Goal: Information Seeking & Learning: Learn about a topic

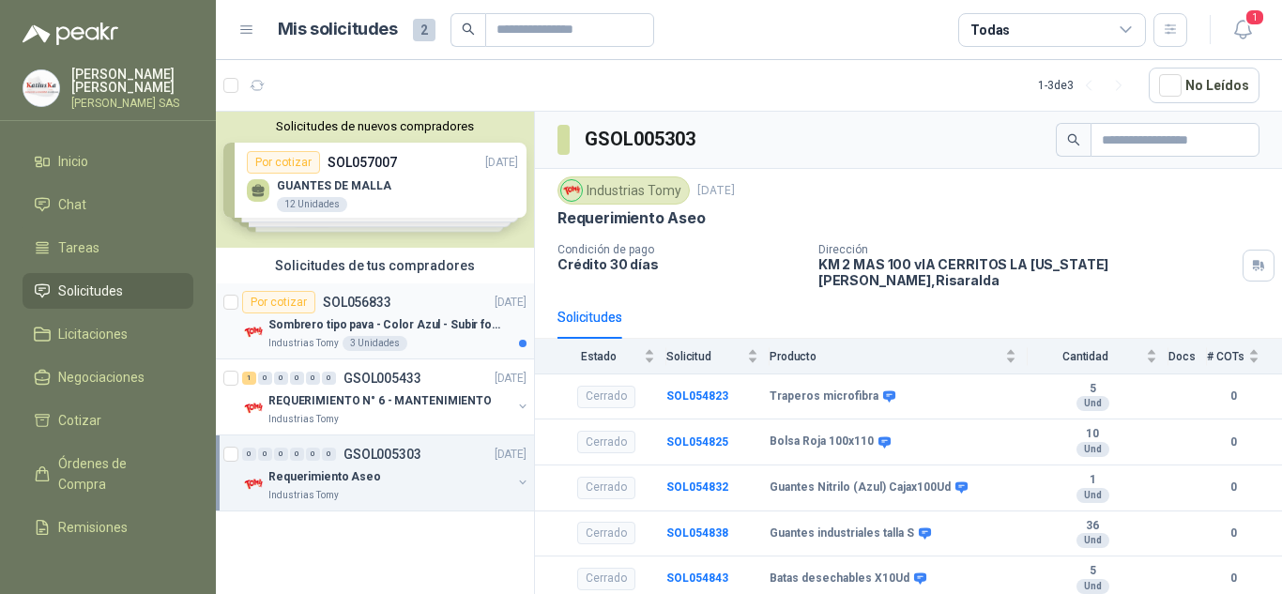
click at [446, 329] on p "Sombrero tipo pava - Color Azul - Subir foto" at bounding box center [385, 325] width 234 height 18
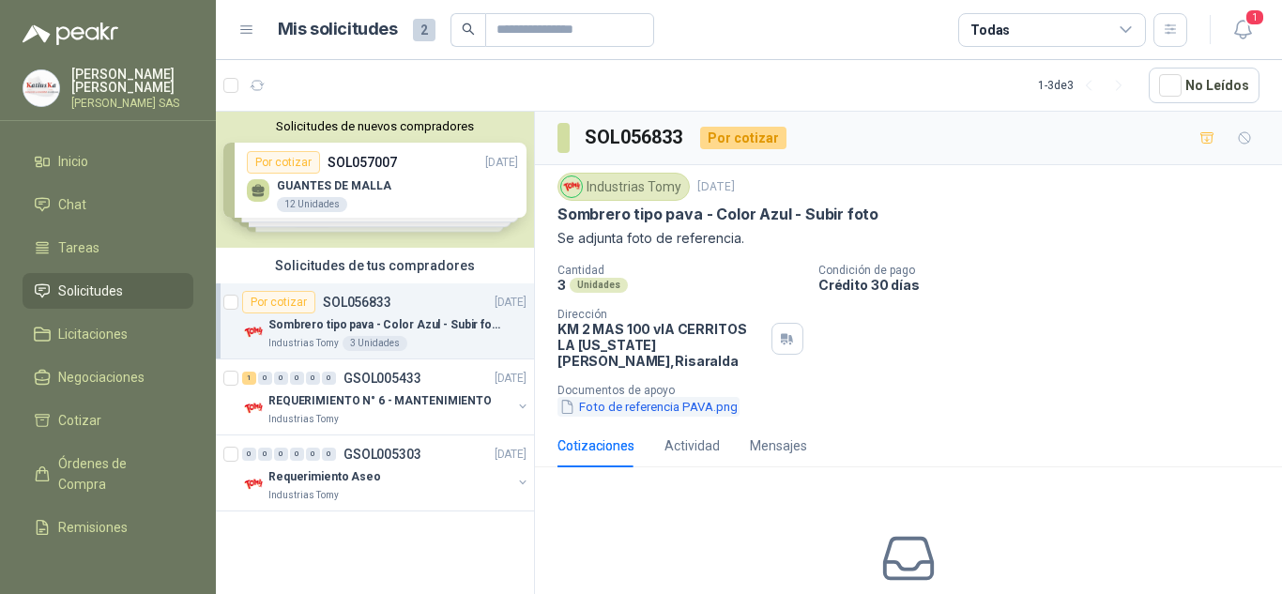
click at [683, 397] on button "Foto de referencia PAVA.png" at bounding box center [648, 407] width 182 height 20
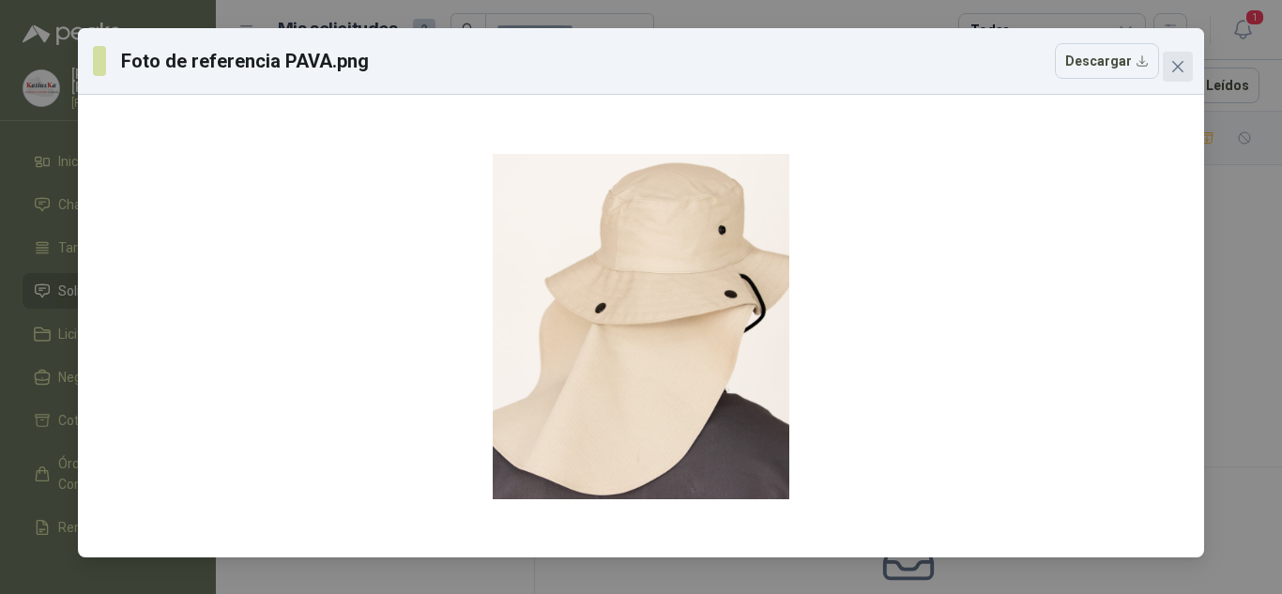
click at [1184, 65] on icon "close" at bounding box center [1177, 66] width 15 height 15
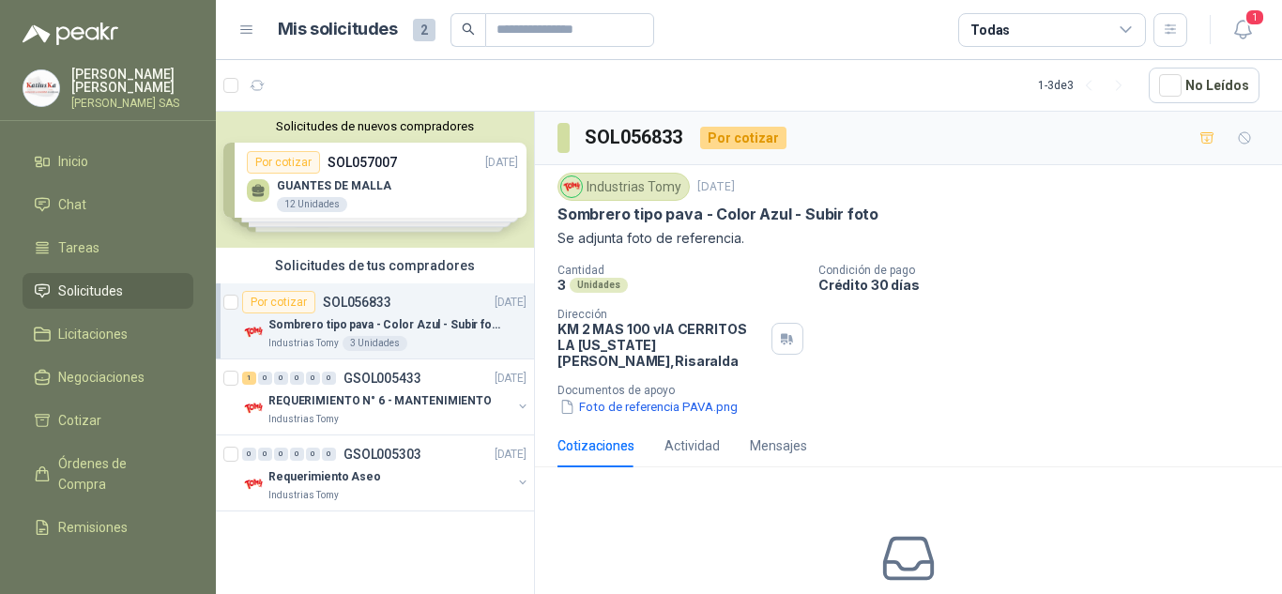
scroll to position [105, 0]
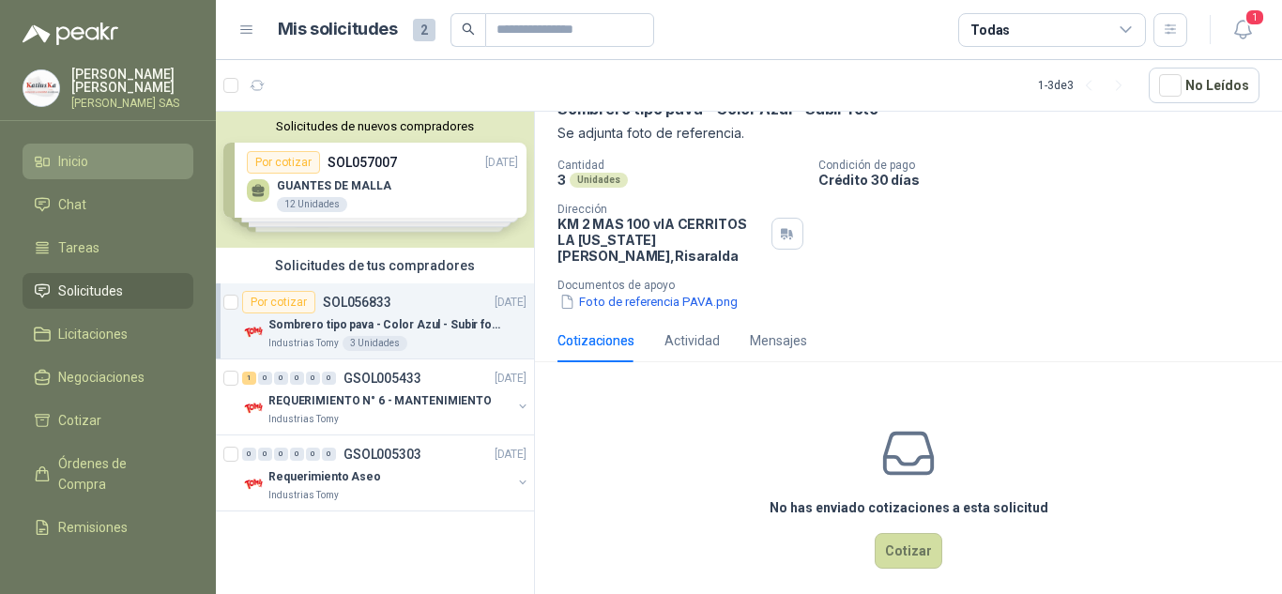
click at [121, 150] on link "Inicio" at bounding box center [108, 162] width 171 height 36
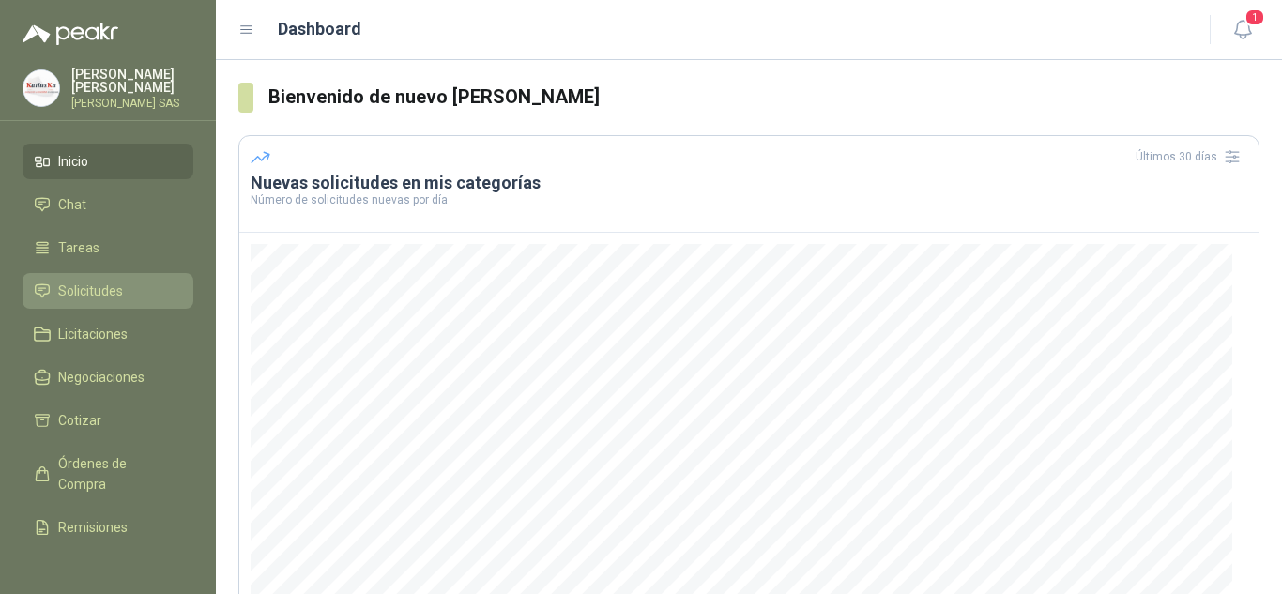
click at [98, 289] on span "Solicitudes" at bounding box center [90, 291] width 65 height 21
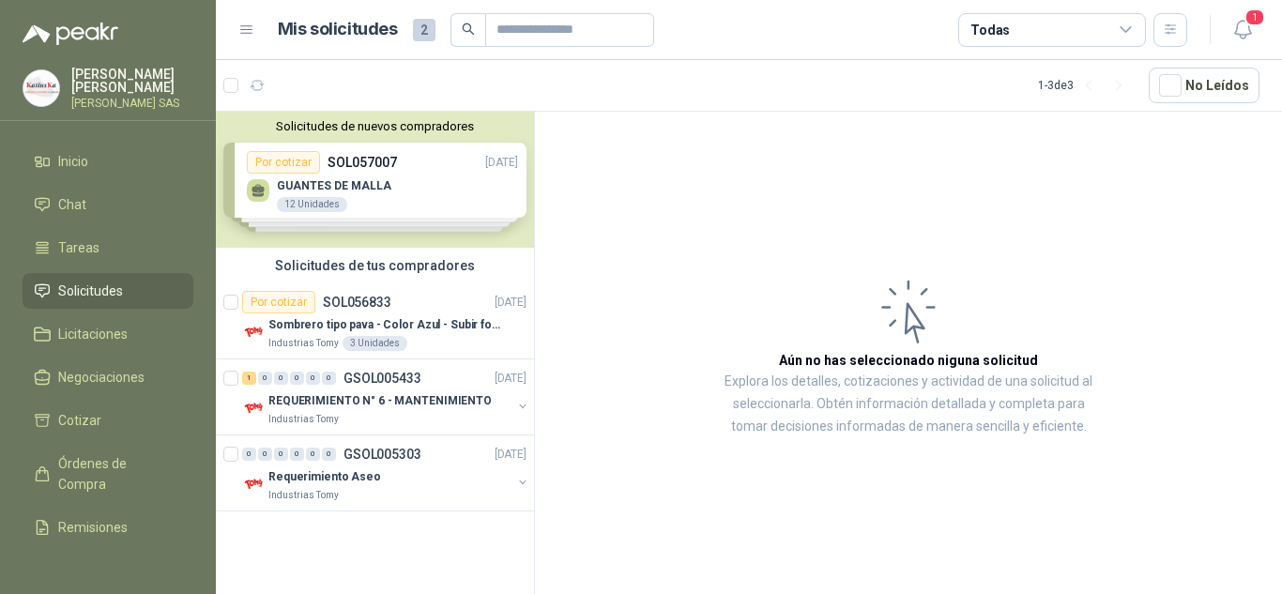
click at [433, 187] on div "Solicitudes de nuevos compradores Por cotizar SOL057007 [DATE] GUANTES [PERSON_…" at bounding box center [375, 180] width 318 height 136
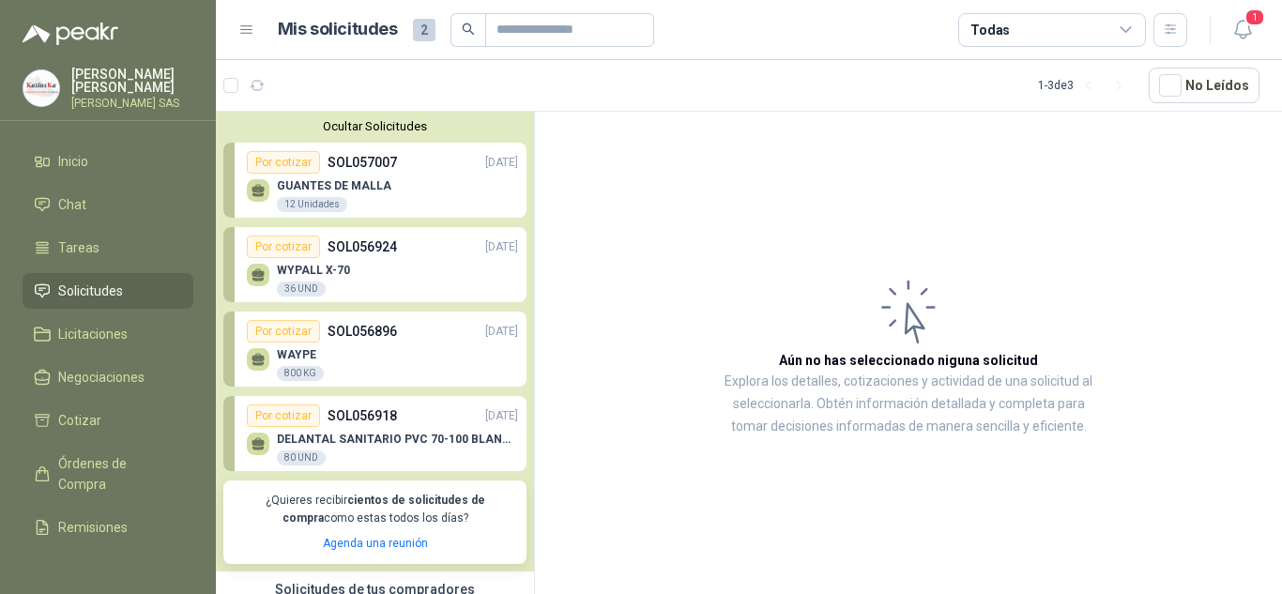
click at [388, 261] on div "WYPALL X-70 36 UND" at bounding box center [382, 277] width 271 height 39
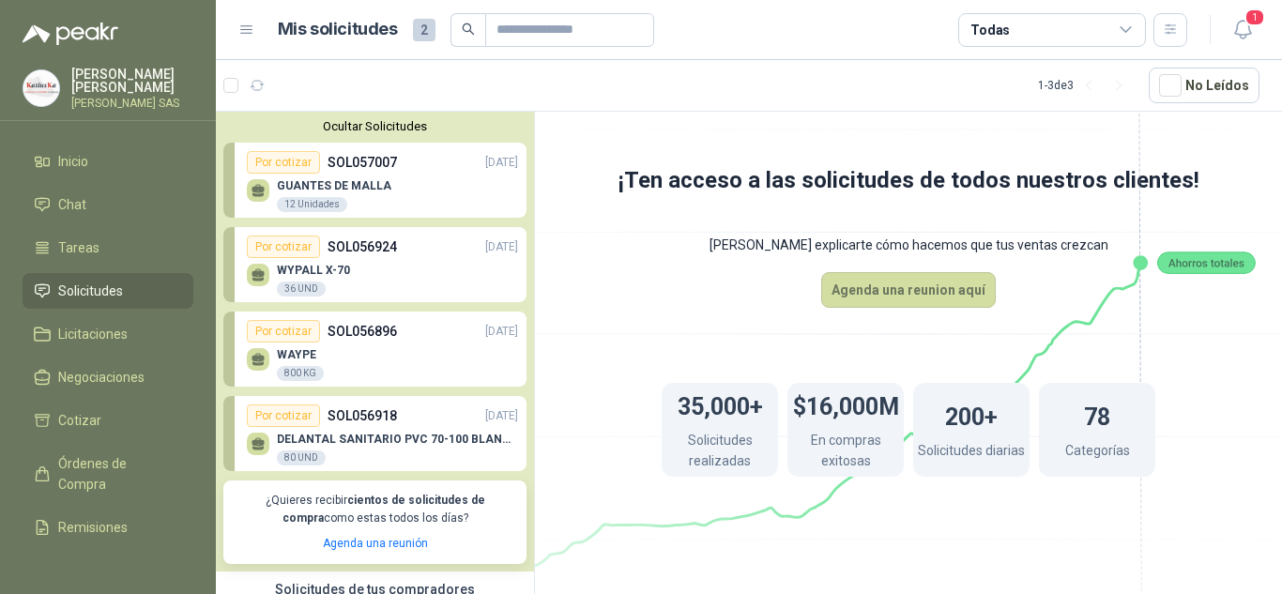
click at [387, 197] on div "GUANTES [PERSON_NAME] 12 Unidades" at bounding box center [382, 193] width 271 height 39
click at [111, 287] on span "Solicitudes" at bounding box center [90, 291] width 65 height 21
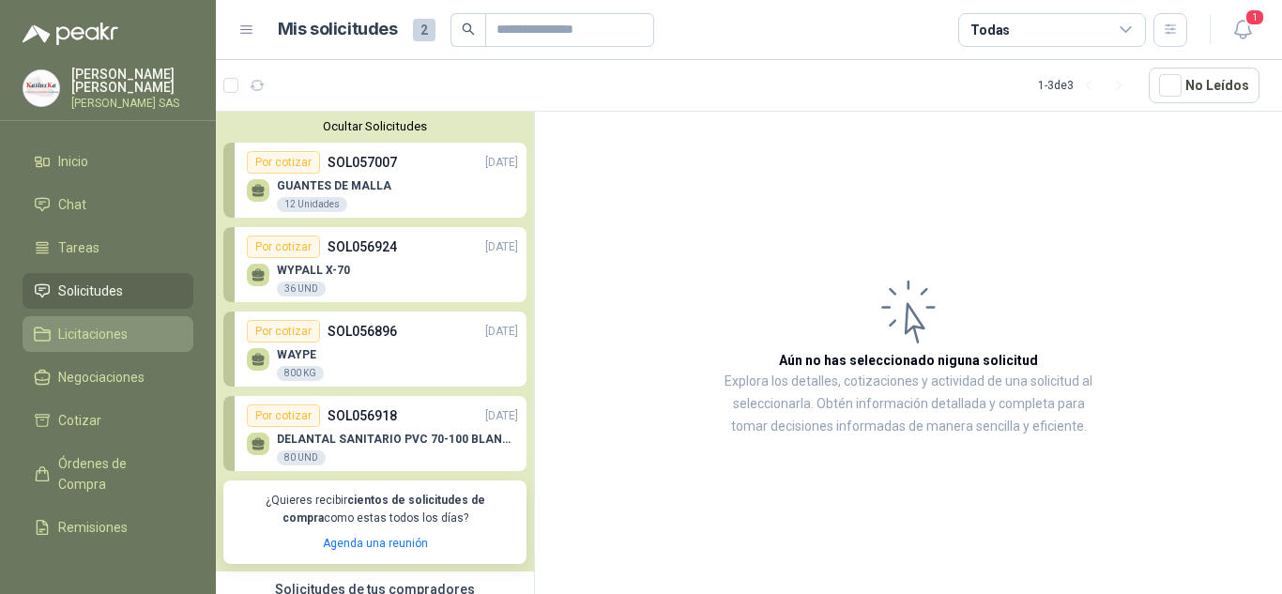
click at [107, 321] on link "Licitaciones" at bounding box center [108, 334] width 171 height 36
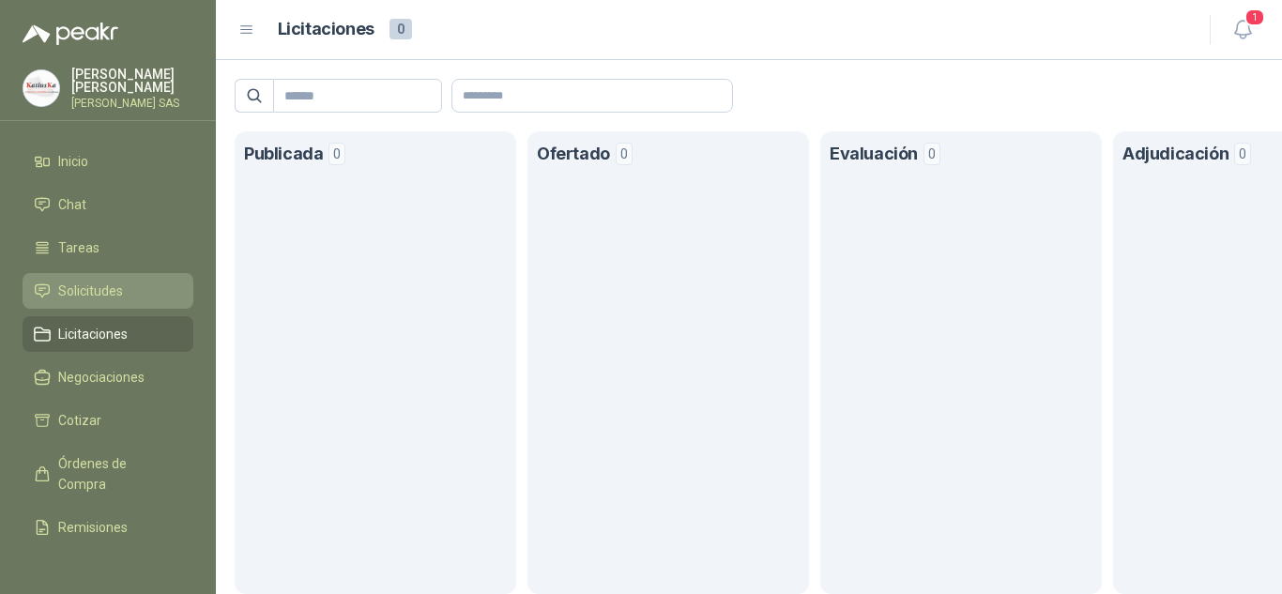
click at [93, 283] on span "Solicitudes" at bounding box center [90, 291] width 65 height 21
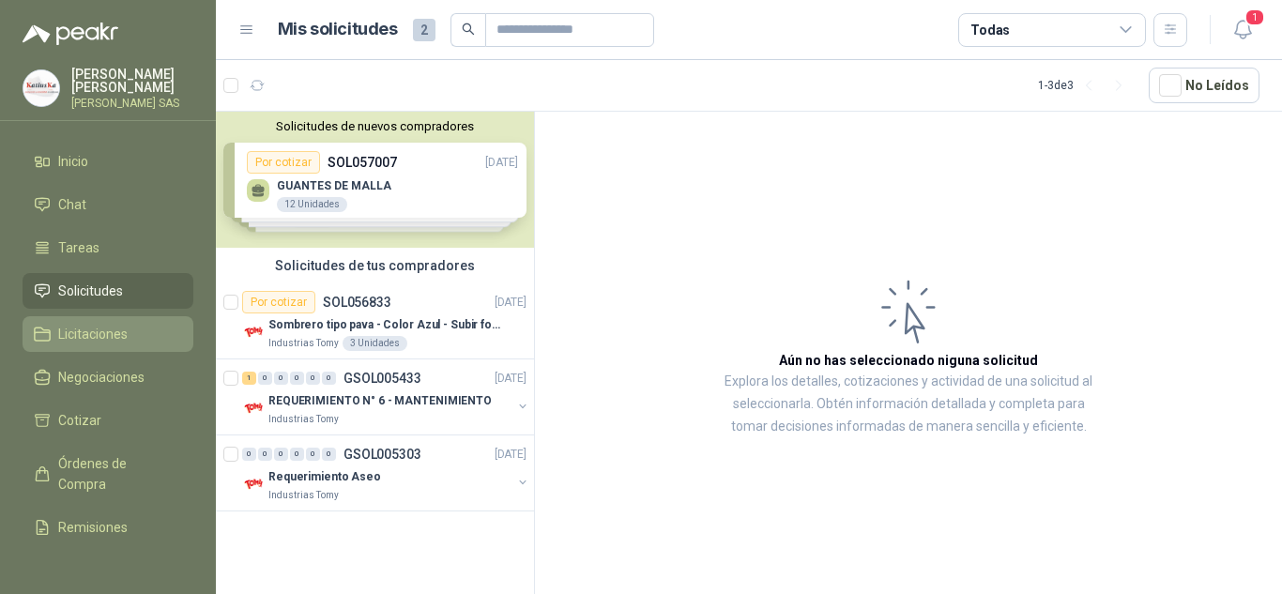
click at [68, 328] on span "Licitaciones" at bounding box center [92, 334] width 69 height 21
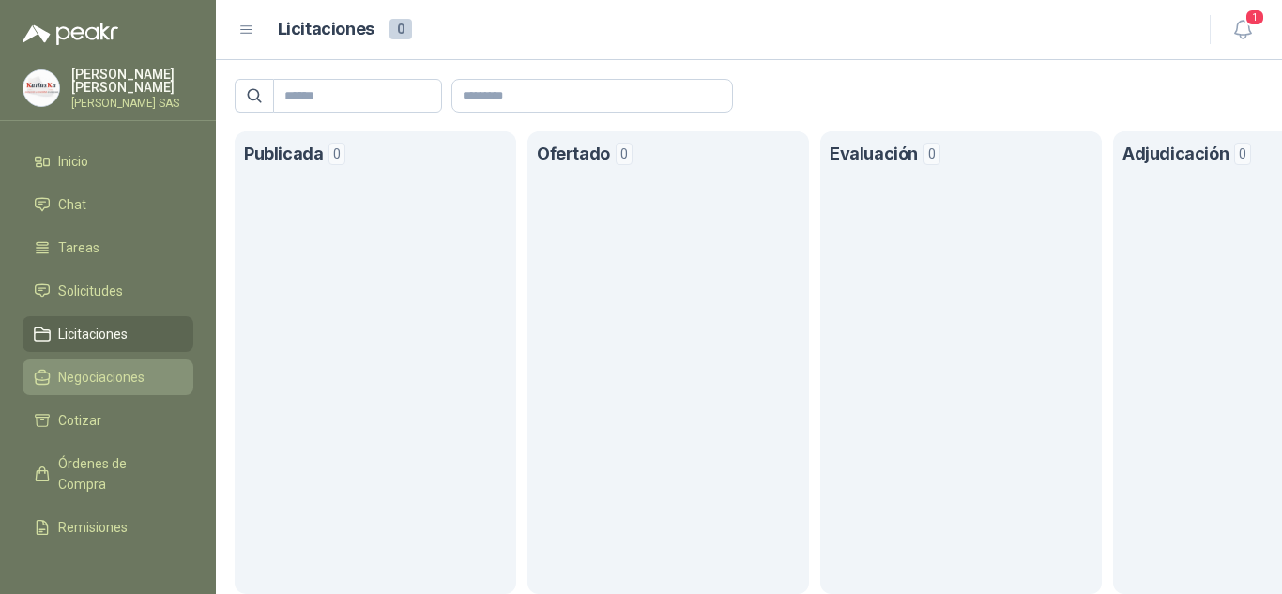
click at [158, 387] on li "Negociaciones" at bounding box center [108, 377] width 148 height 21
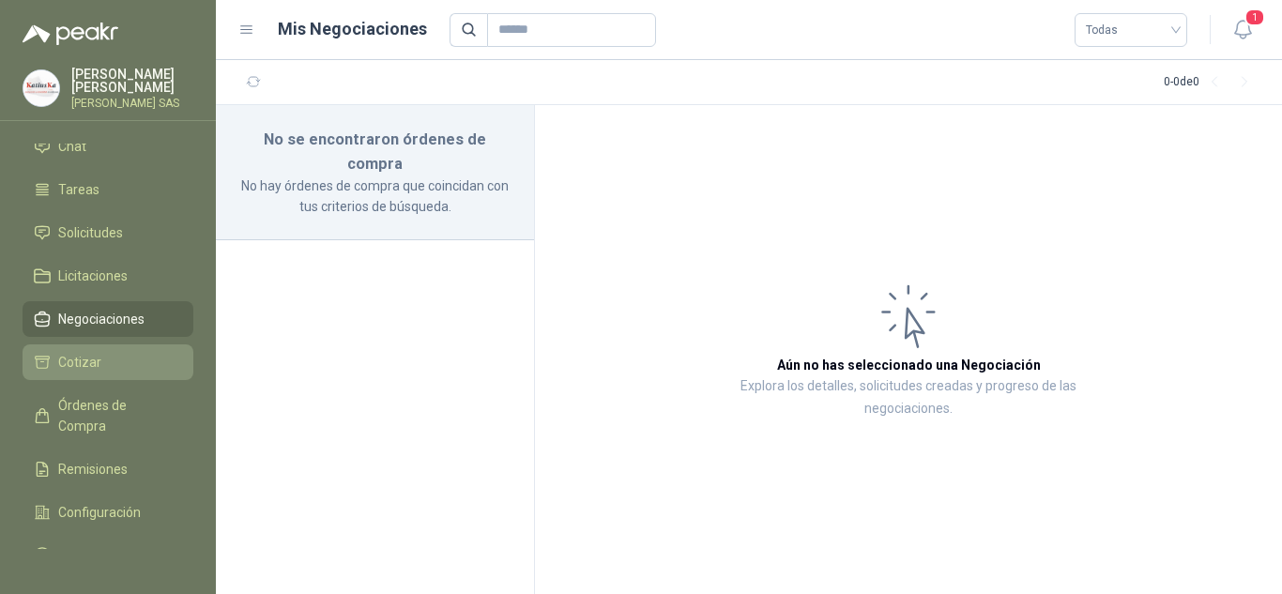
scroll to position [111, 0]
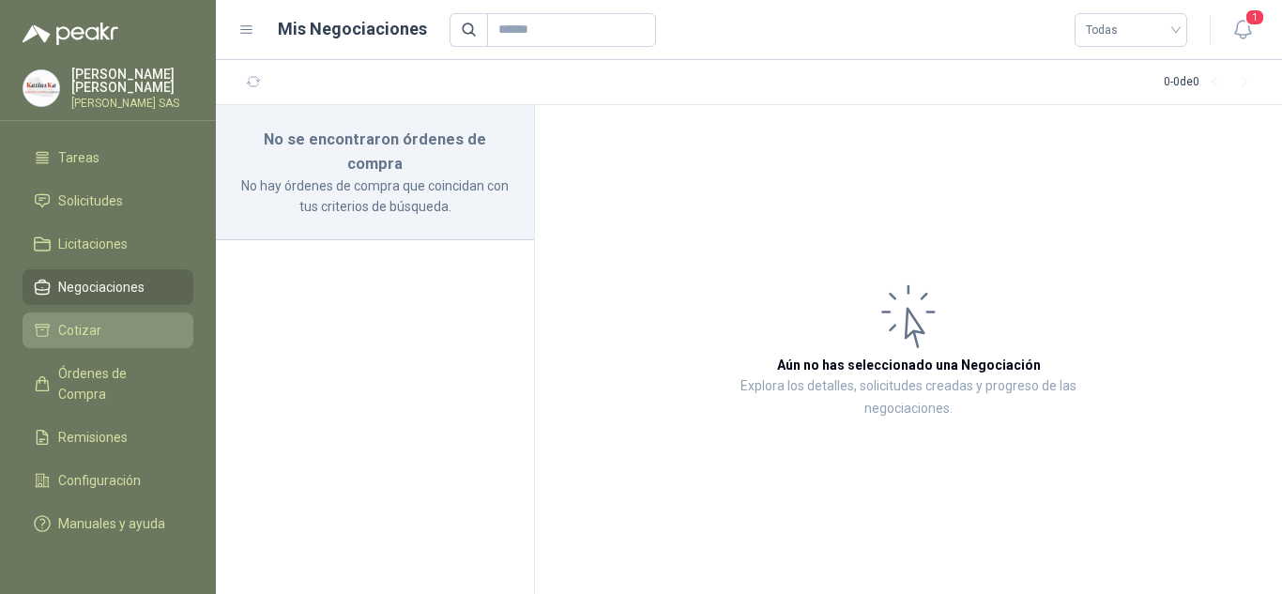
click at [95, 320] on span "Cotizar" at bounding box center [79, 330] width 43 height 21
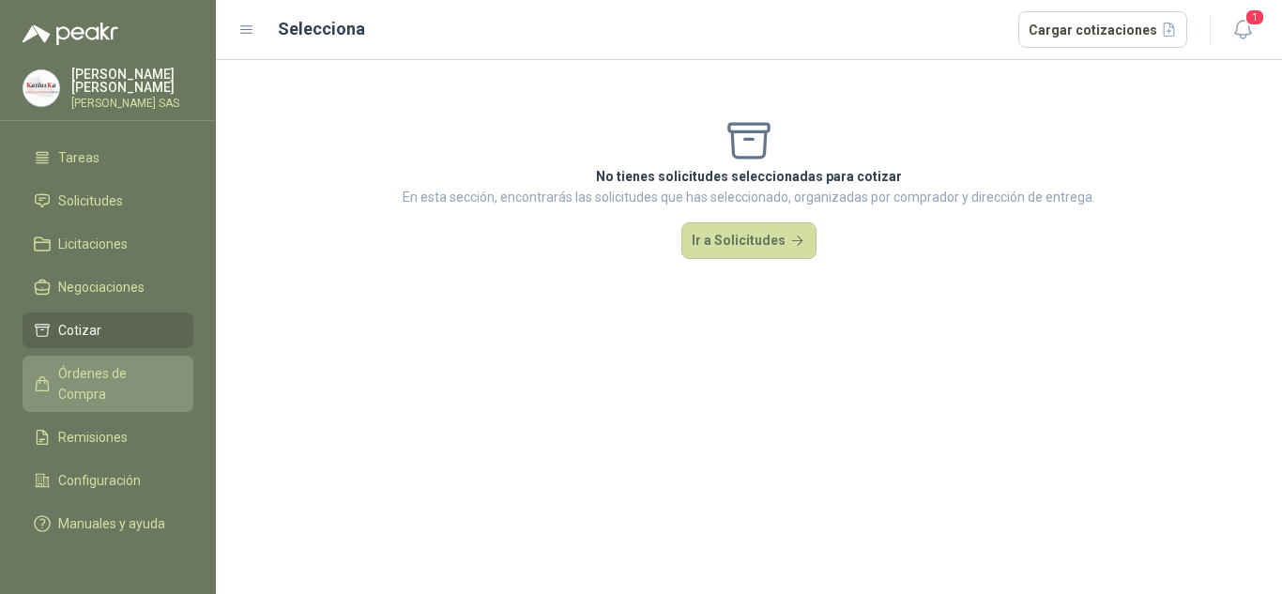
click at [99, 363] on span "Órdenes de Compra" at bounding box center [116, 383] width 117 height 41
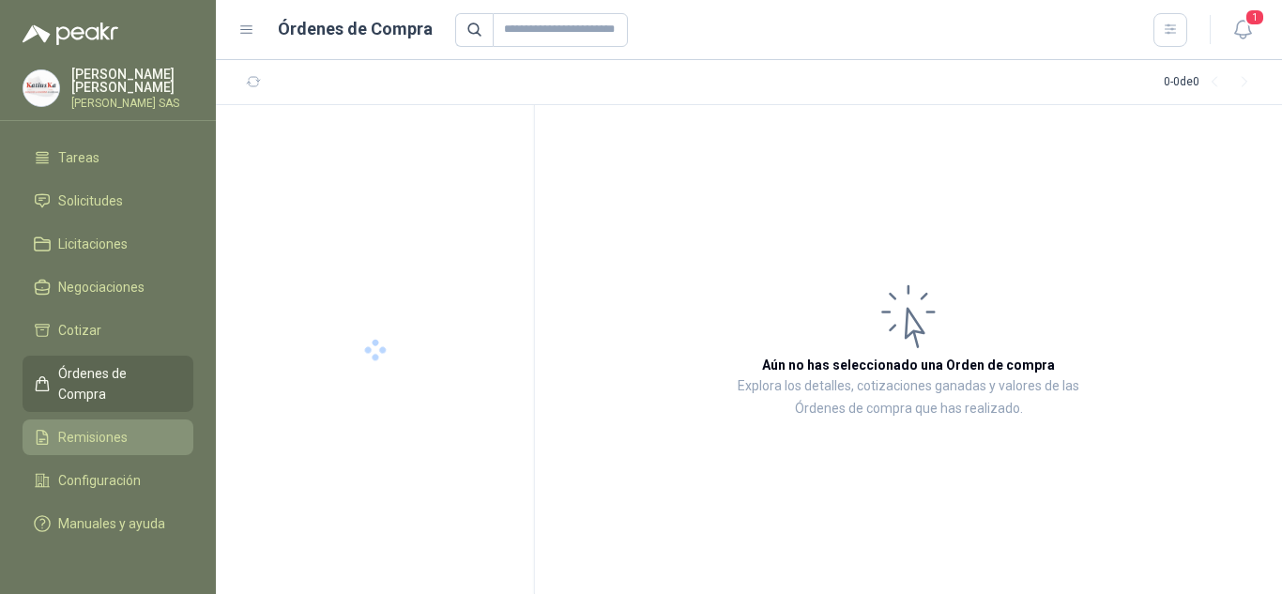
click at [143, 427] on li "Remisiones" at bounding box center [108, 437] width 148 height 21
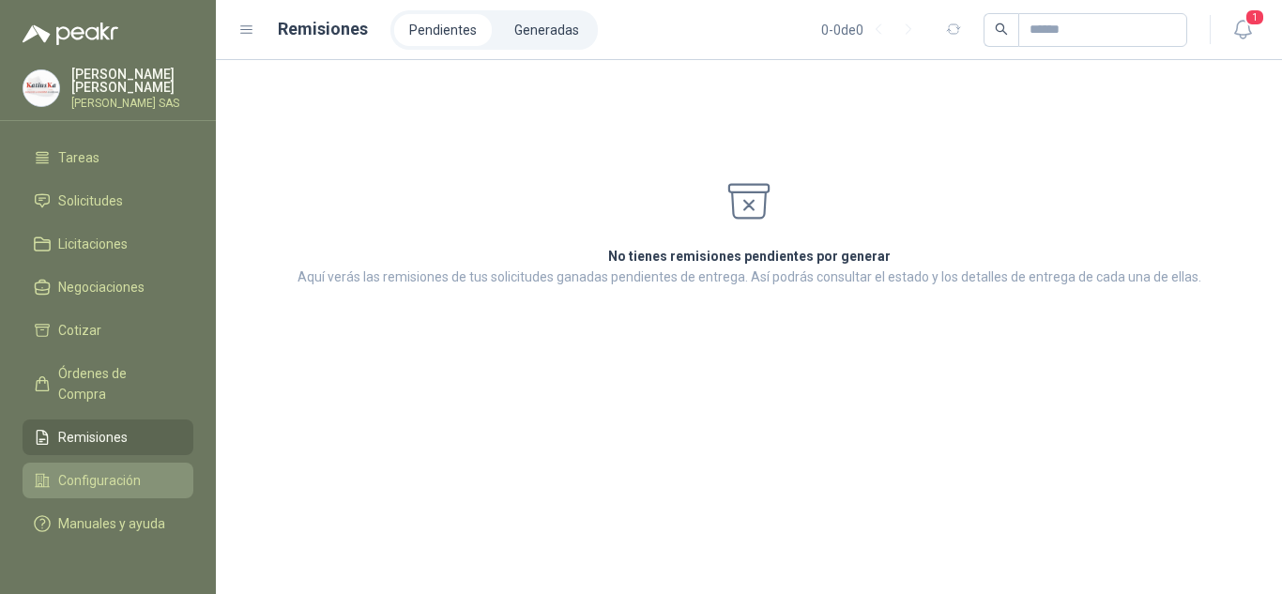
click at [129, 470] on span "Configuración" at bounding box center [99, 480] width 83 height 21
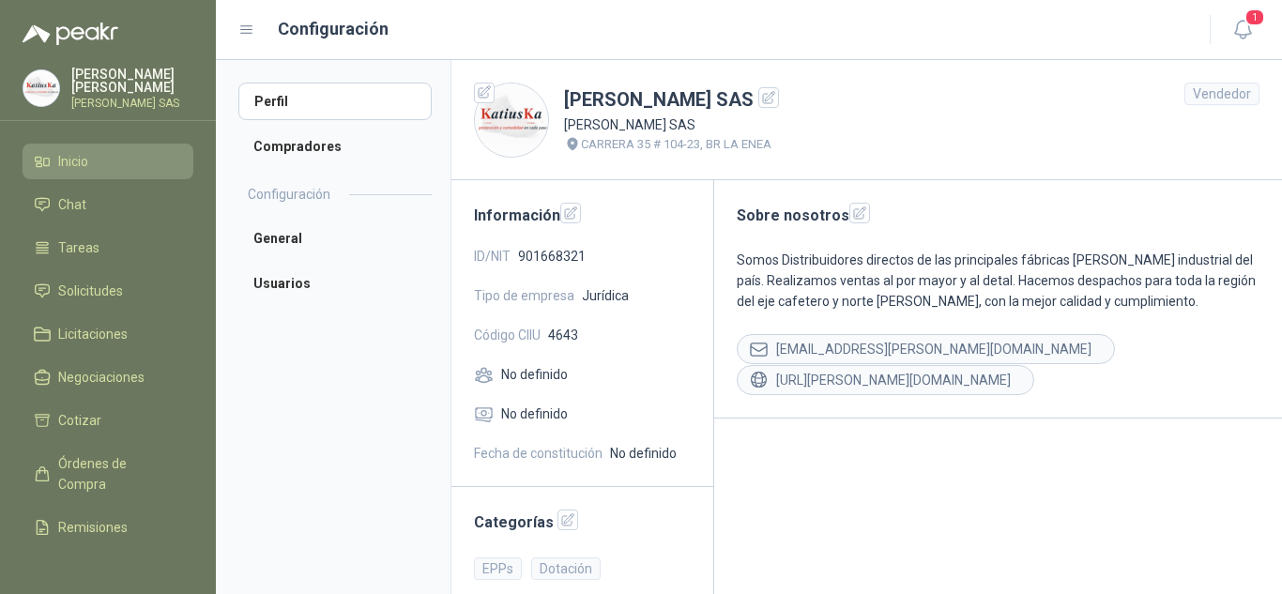
click at [78, 153] on span "Inicio" at bounding box center [73, 161] width 30 height 21
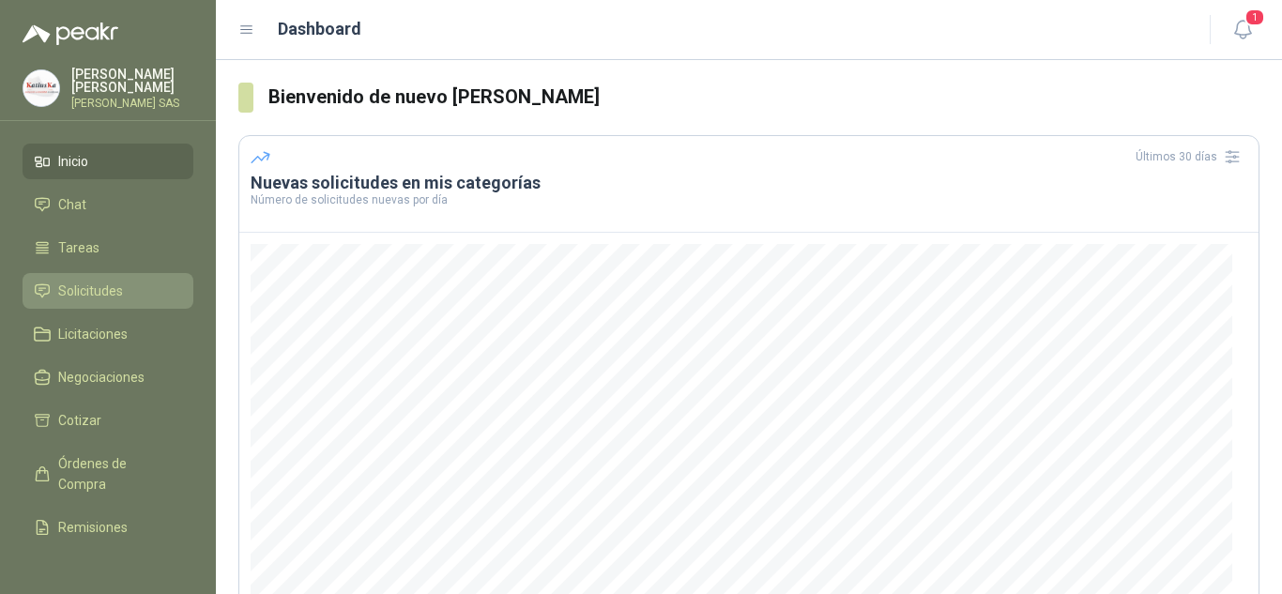
click at [114, 297] on span "Solicitudes" at bounding box center [90, 291] width 65 height 21
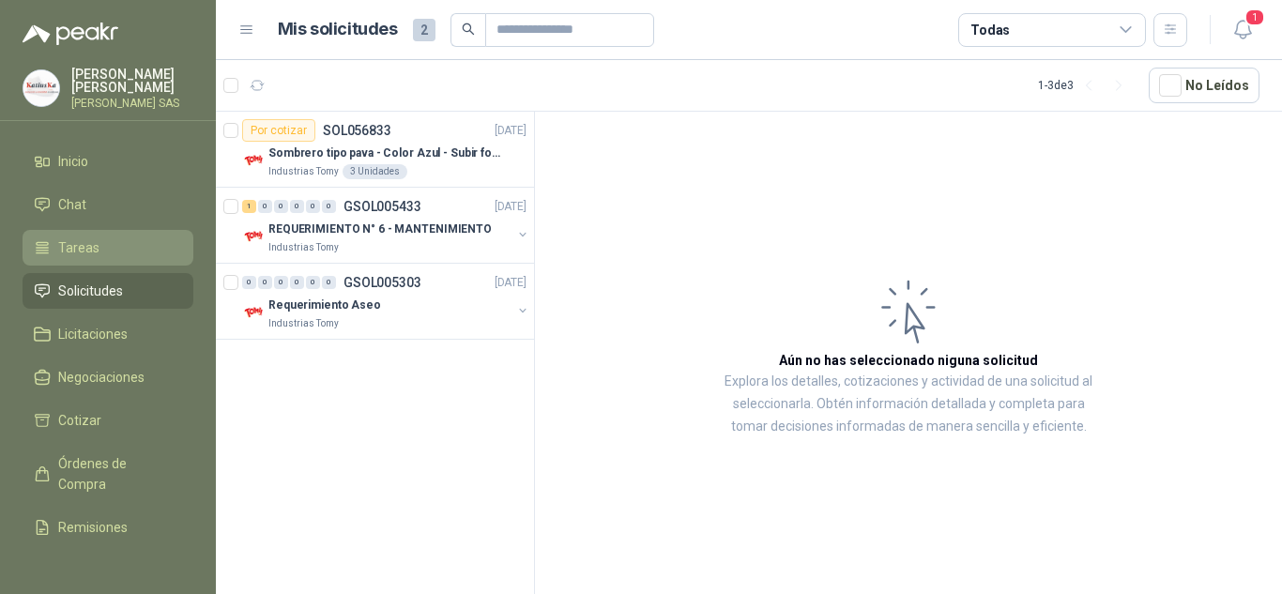
click at [79, 236] on link "Tareas" at bounding box center [108, 248] width 171 height 36
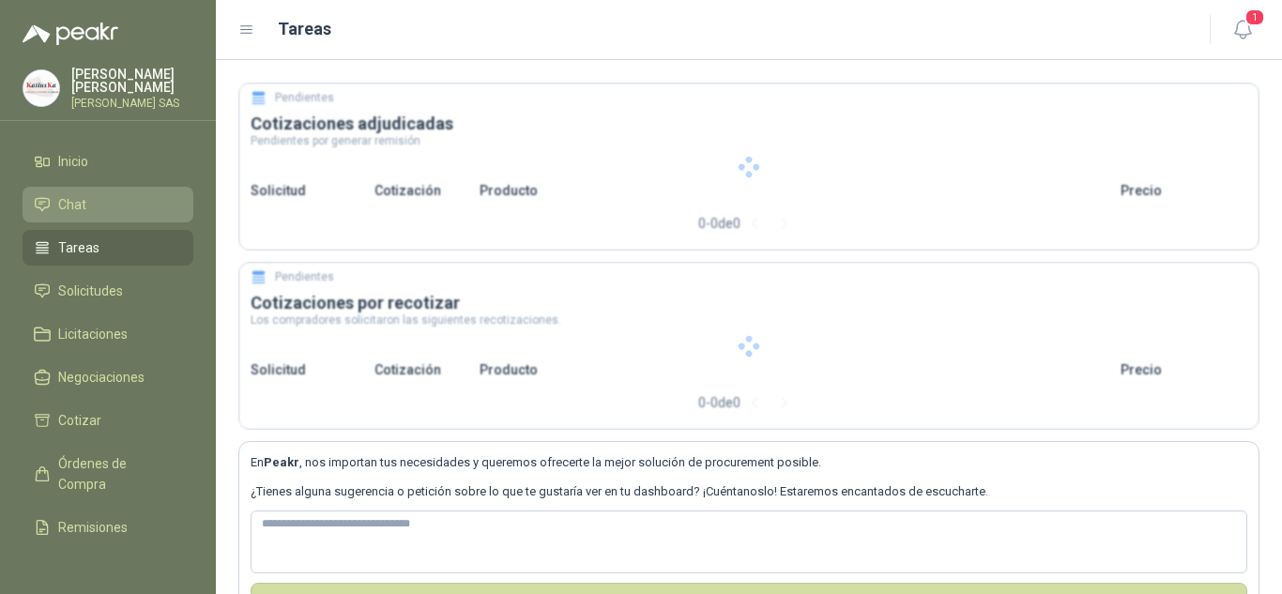
click at [77, 195] on span "Chat" at bounding box center [72, 204] width 28 height 21
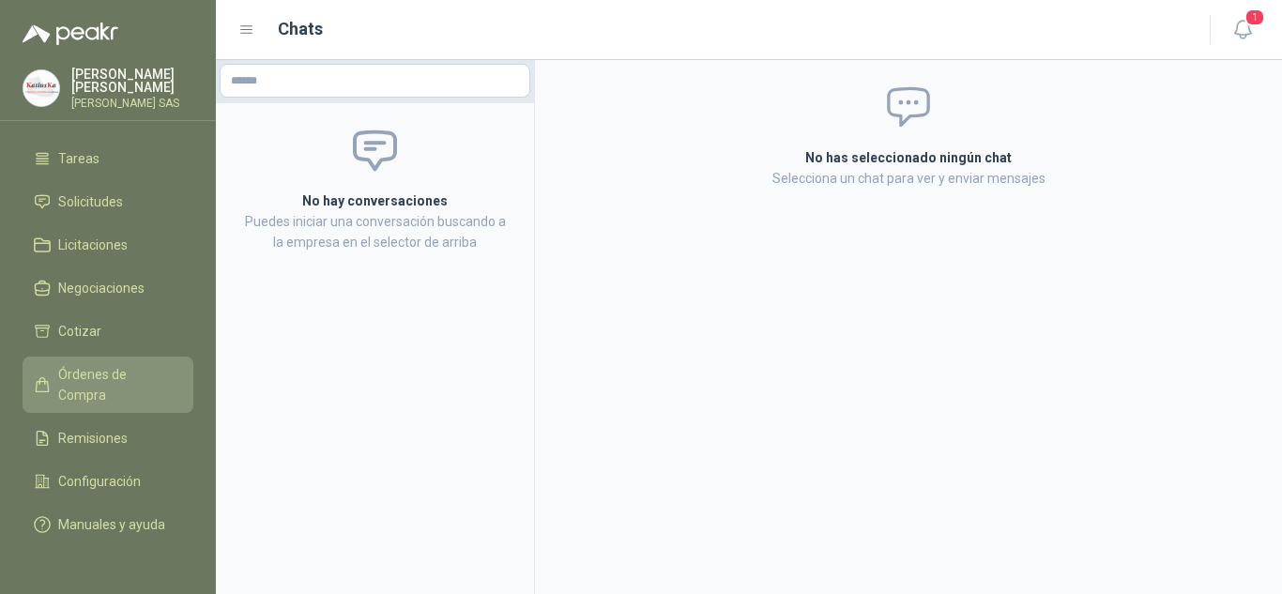
scroll to position [94, 0]
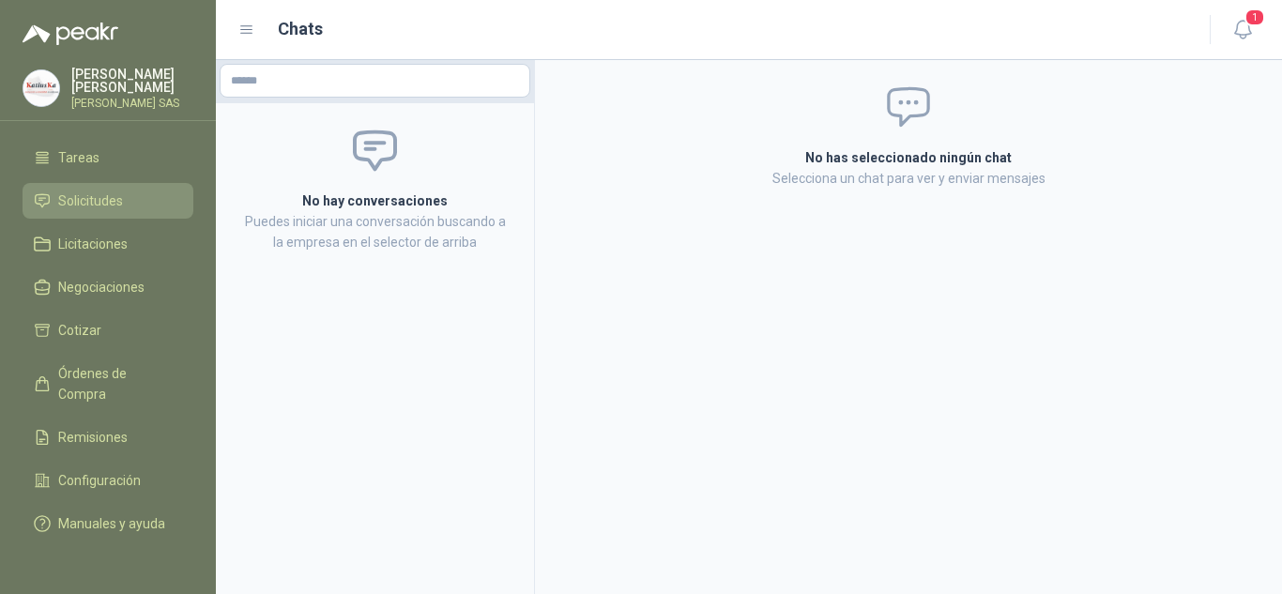
click at [104, 198] on span "Solicitudes" at bounding box center [90, 200] width 65 height 21
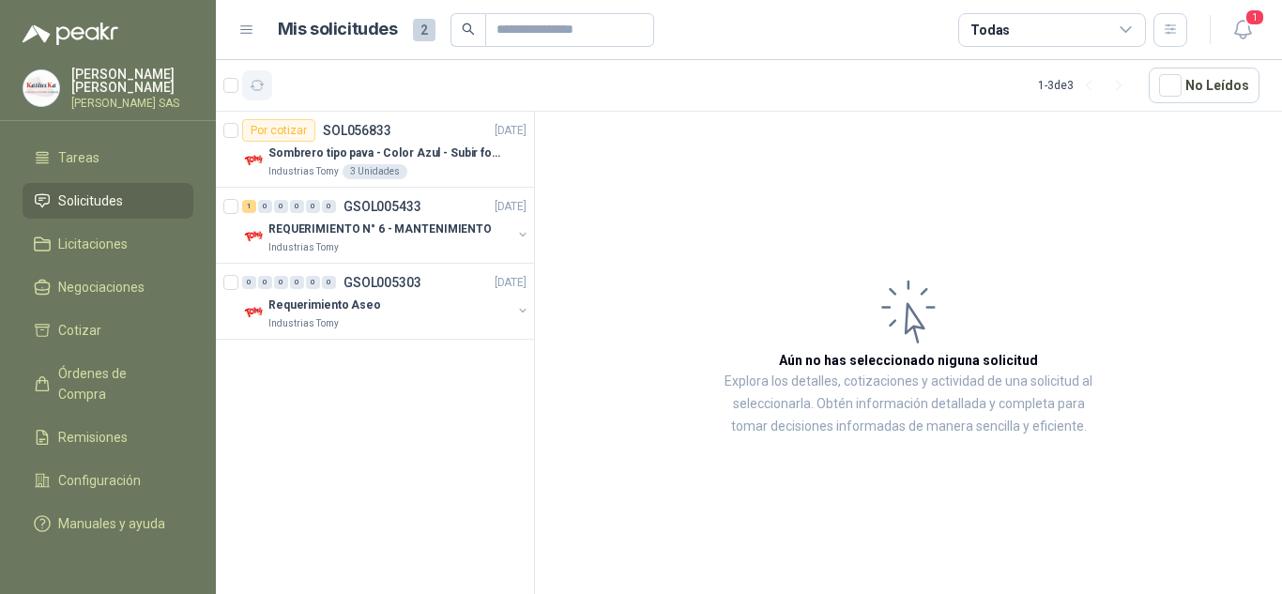
click at [254, 92] on icon "button" at bounding box center [258, 86] width 16 height 16
click at [430, 22] on span "2" at bounding box center [424, 30] width 23 height 23
click at [93, 198] on span "Solicitudes" at bounding box center [90, 200] width 65 height 21
